Goal: Task Accomplishment & Management: Manage account settings

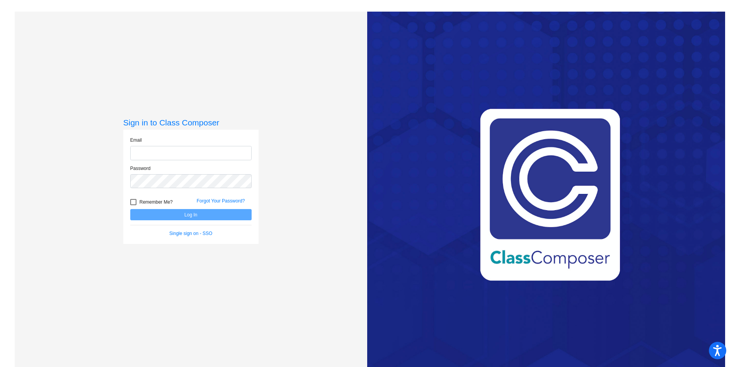
type input "[EMAIL_ADDRESS][DOMAIN_NAME]"
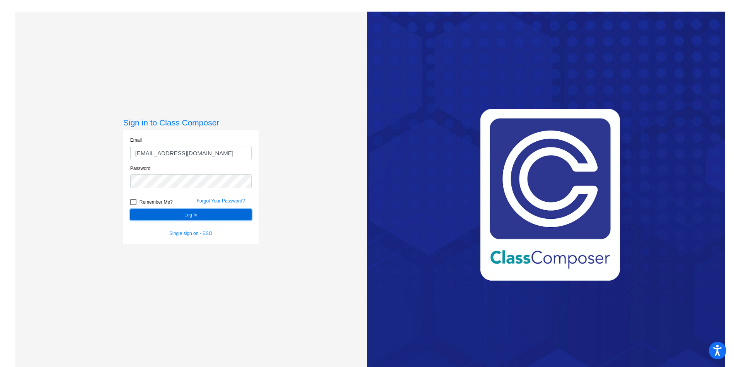
click at [194, 213] on button "Log In" at bounding box center [190, 214] width 121 height 11
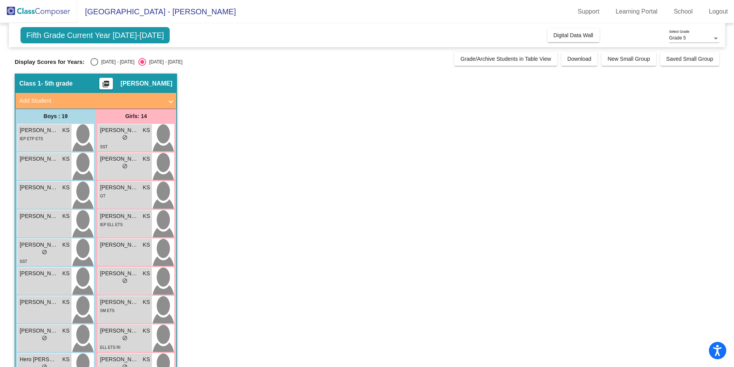
click at [94, 63] on div "Select an option" at bounding box center [94, 62] width 8 height 8
click at [94, 66] on input "[DATE] - [DATE]" at bounding box center [94, 66] width 0 height 0
radio input "true"
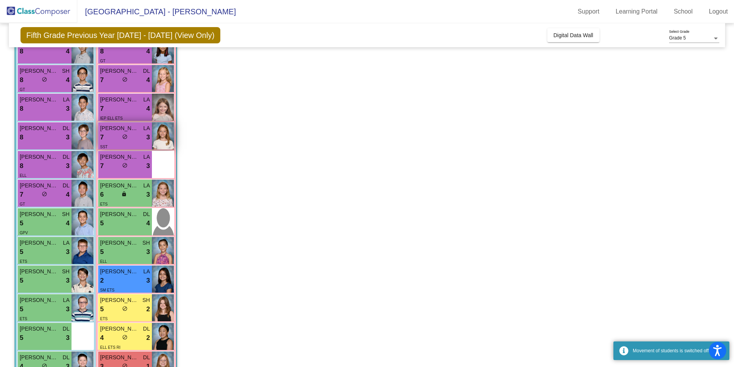
scroll to position [89, 0]
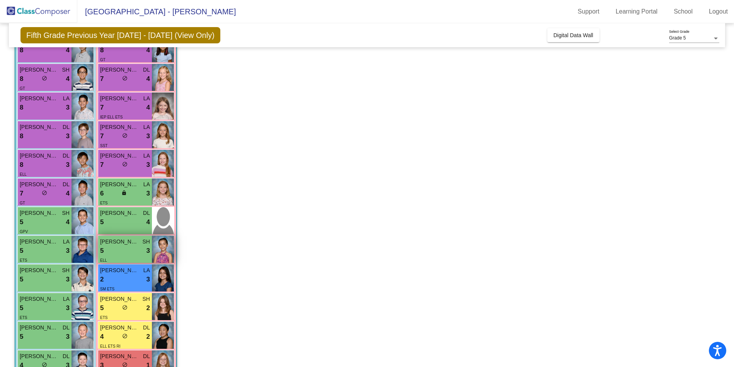
click at [123, 246] on div "5 lock do_not_disturb_alt 3" at bounding box center [125, 251] width 50 height 10
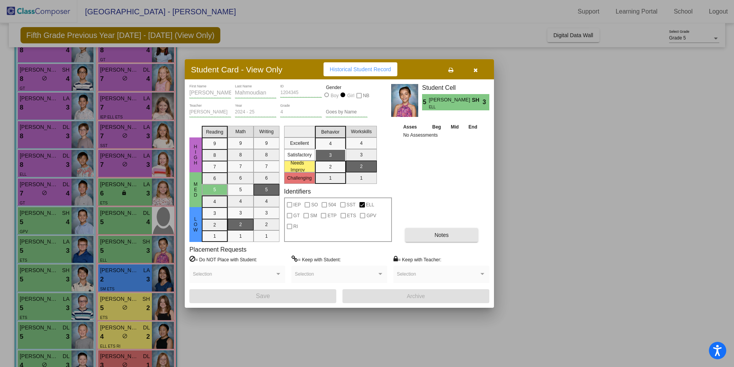
click at [456, 236] on button "Notes" at bounding box center [441, 235] width 73 height 14
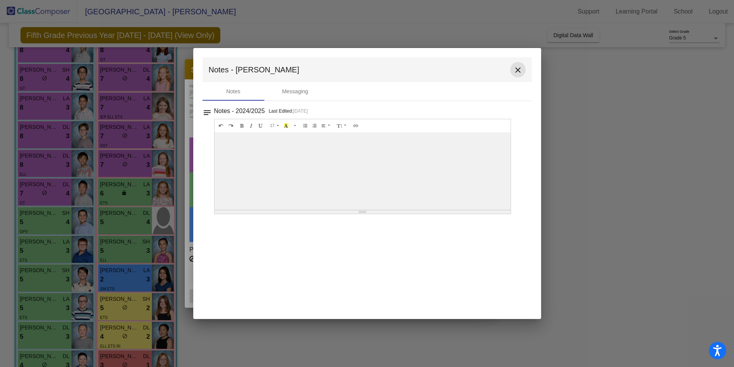
click at [517, 68] on mat-icon "close" at bounding box center [518, 69] width 9 height 9
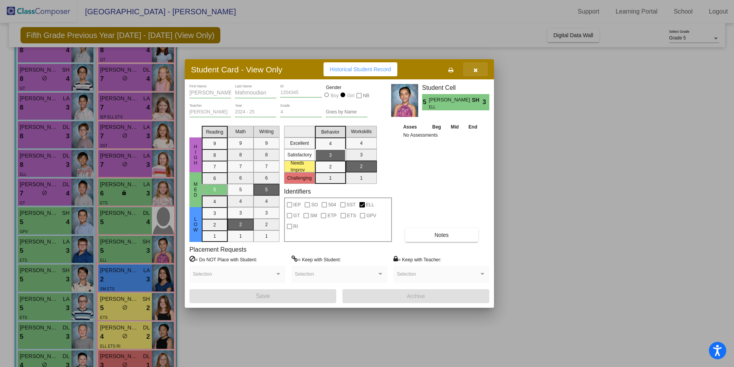
click at [474, 67] on icon "button" at bounding box center [476, 69] width 4 height 5
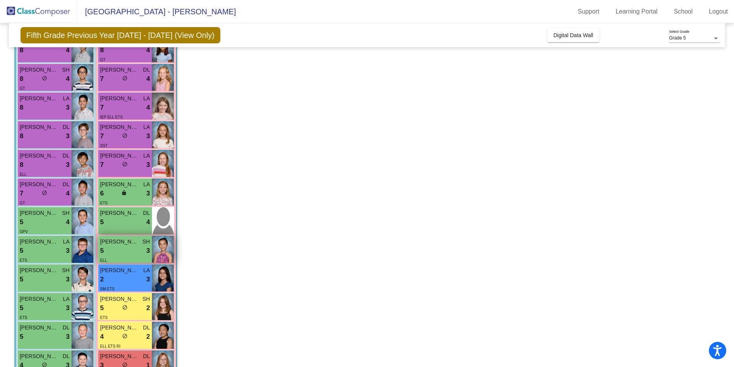
click at [130, 241] on span "[PERSON_NAME]" at bounding box center [119, 241] width 39 height 8
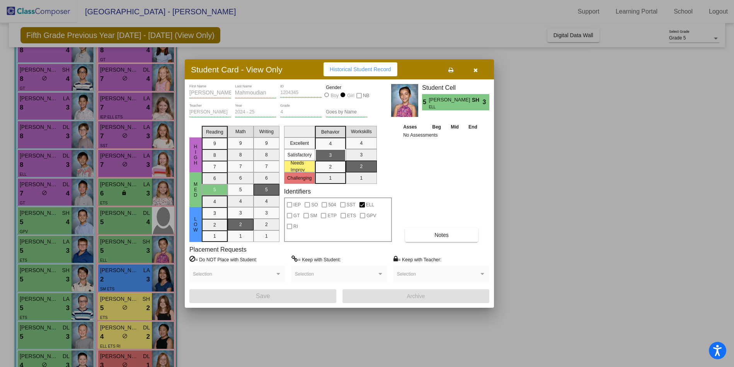
click at [478, 73] on button "button" at bounding box center [475, 69] width 25 height 14
